Goal: Task Accomplishment & Management: Manage account settings

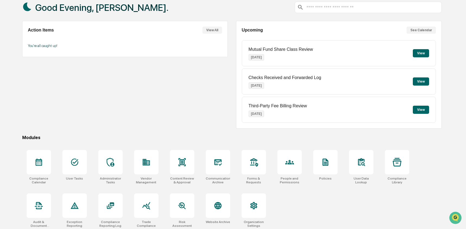
scroll to position [35, 0]
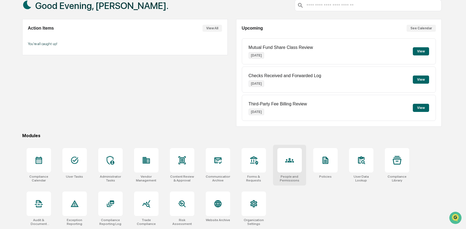
click at [284, 164] on div at bounding box center [290, 160] width 24 height 24
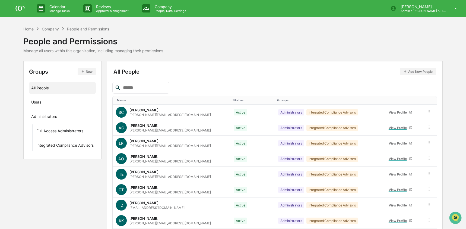
click at [87, 73] on button "New" at bounding box center [87, 71] width 18 height 7
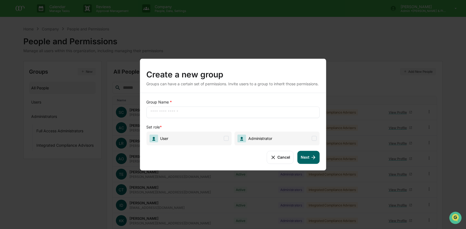
click at [221, 118] on div "​" at bounding box center [233, 112] width 174 height 11
click at [208, 109] on div "​" at bounding box center [233, 112] width 174 height 11
click at [207, 115] on input "text" at bounding box center [233, 111] width 165 height 5
type input "*****"
click at [286, 136] on span "Administrator" at bounding box center [277, 138] width 85 height 14
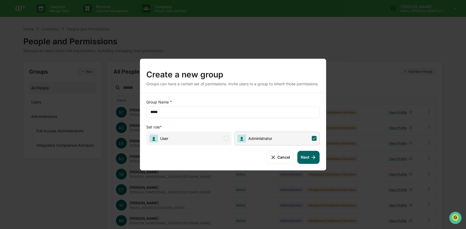
click at [314, 160] on icon at bounding box center [314, 157] width 6 height 6
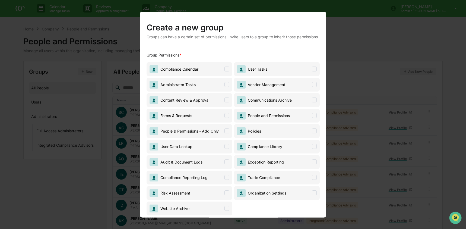
click at [201, 122] on span "Forms & Requests" at bounding box center [189, 115] width 86 height 14
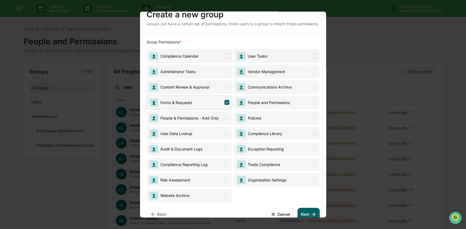
scroll to position [27, 0]
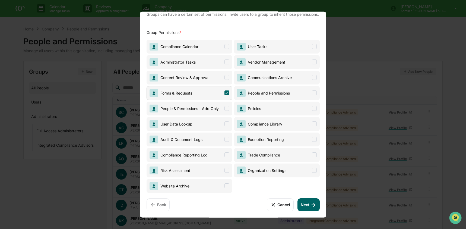
click at [311, 211] on button "Next" at bounding box center [309, 204] width 22 height 13
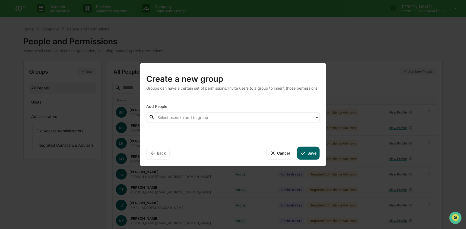
scroll to position [0, 0]
click at [227, 121] on div at bounding box center [235, 117] width 155 height 6
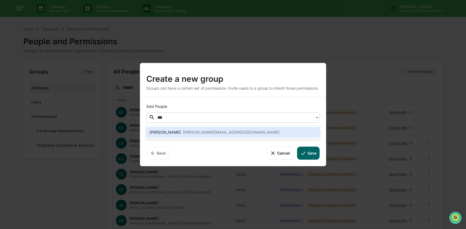
type input "****"
click at [190, 129] on div "[PERSON_NAME][EMAIL_ADDRESS][DOMAIN_NAME]" at bounding box center [231, 132] width 97 height 7
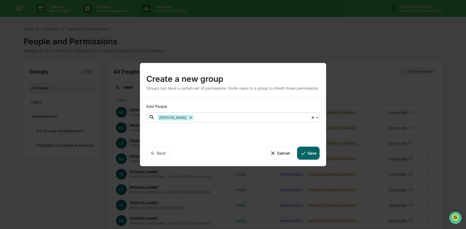
click at [308, 157] on button "Save" at bounding box center [308, 152] width 23 height 13
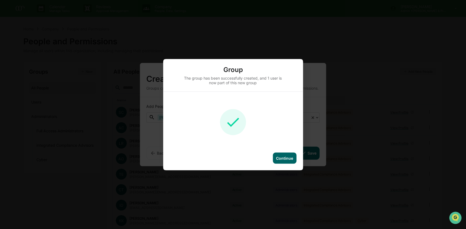
click at [298, 163] on div "Continue" at bounding box center [233, 161] width 140 height 18
click at [288, 159] on div "Continue" at bounding box center [284, 158] width 17 height 5
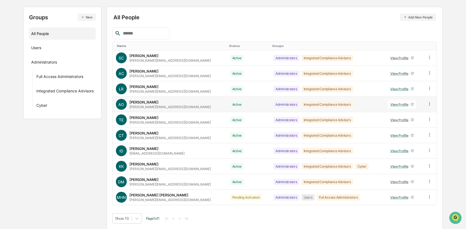
scroll to position [55, 0]
click at [132, 36] on input "text" at bounding box center [144, 33] width 46 height 7
click at [430, 165] on icon at bounding box center [429, 165] width 5 height 5
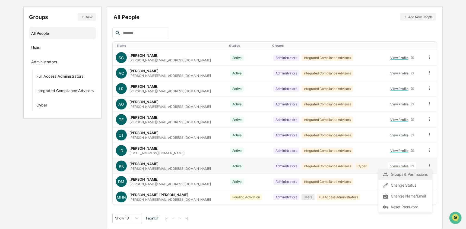
click at [408, 176] on div "Groups & Permissions" at bounding box center [405, 174] width 45 height 7
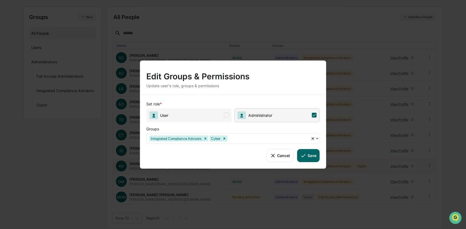
click at [202, 139] on div "Integrated Compliance Advisors" at bounding box center [175, 138] width 53 height 6
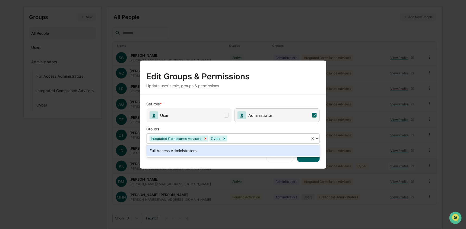
click at [207, 139] on icon "Remove Integrated Compliance Advisors" at bounding box center [205, 138] width 4 height 4
click at [255, 129] on div "Groups" at bounding box center [233, 127] width 174 height 11
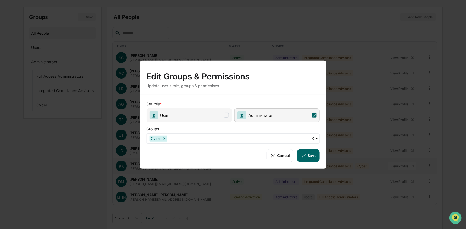
click at [312, 153] on button "Save" at bounding box center [308, 155] width 23 height 13
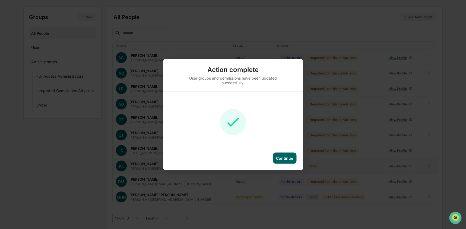
click at [278, 165] on div "Continue" at bounding box center [233, 161] width 140 height 18
click at [283, 159] on div "Continue" at bounding box center [284, 158] width 17 height 5
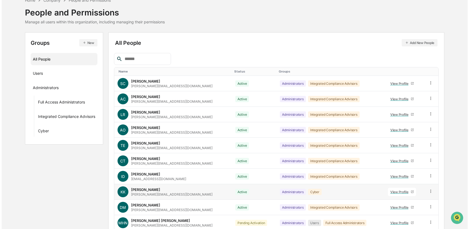
scroll to position [0, 0]
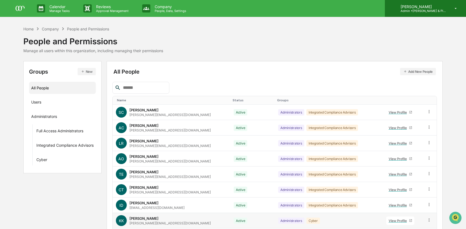
click at [434, 10] on p "Admin • [PERSON_NAME] & Pip Co." at bounding box center [422, 11] width 51 height 4
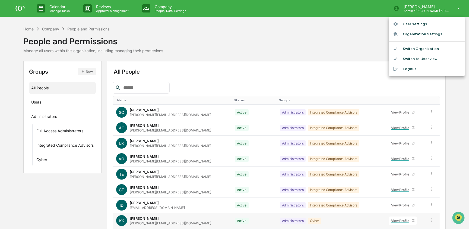
click at [436, 45] on li "Switch Organization" at bounding box center [427, 49] width 76 height 10
